Goal: Task Accomplishment & Management: Manage account settings

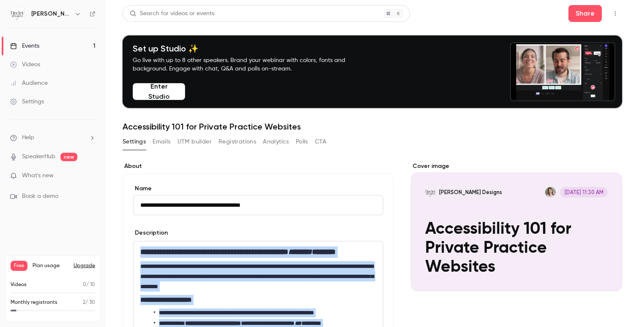
click at [613, 14] on icon "button" at bounding box center [615, 14] width 7 height 6
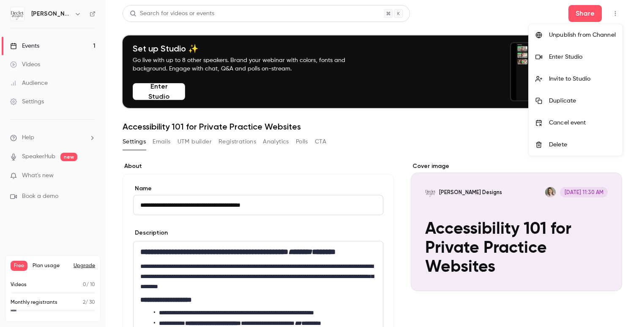
click at [38, 18] on div at bounding box center [319, 163] width 639 height 327
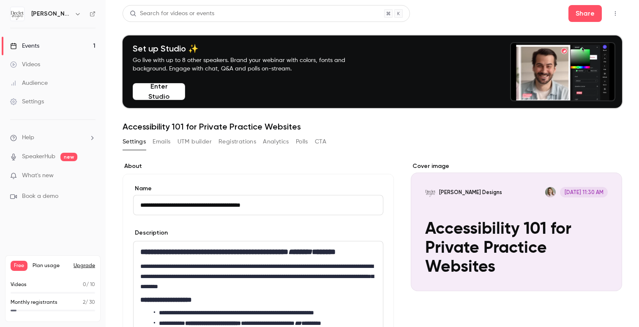
click at [41, 102] on div "Settings" at bounding box center [27, 102] width 34 height 8
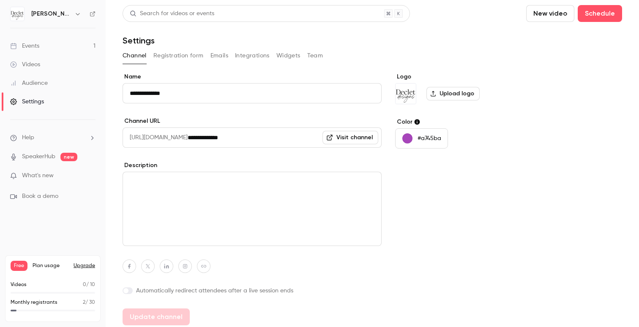
click at [237, 61] on button "Integrations" at bounding box center [252, 56] width 35 height 14
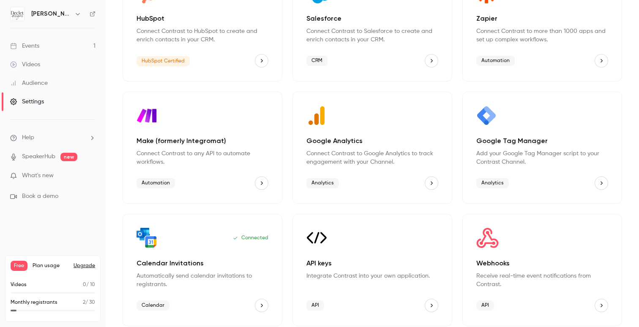
scroll to position [108, 0]
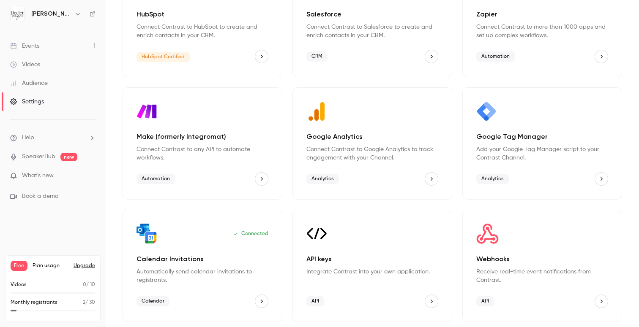
click at [348, 261] on p "API keys" at bounding box center [372, 259] width 132 height 10
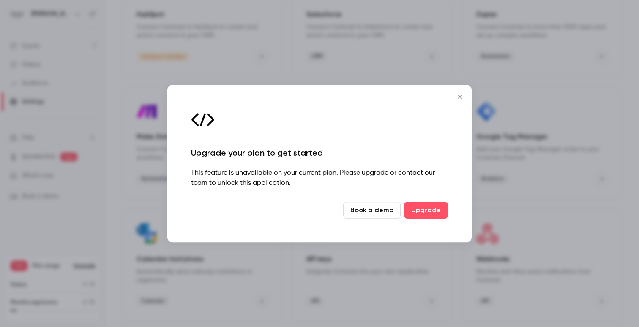
click at [459, 95] on icon "Close" at bounding box center [459, 96] width 10 height 7
